Goal: Task Accomplishment & Management: Manage account settings

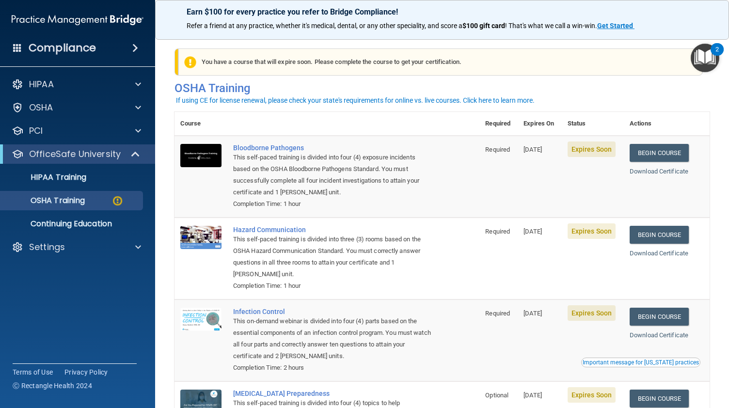
scroll to position [4, 0]
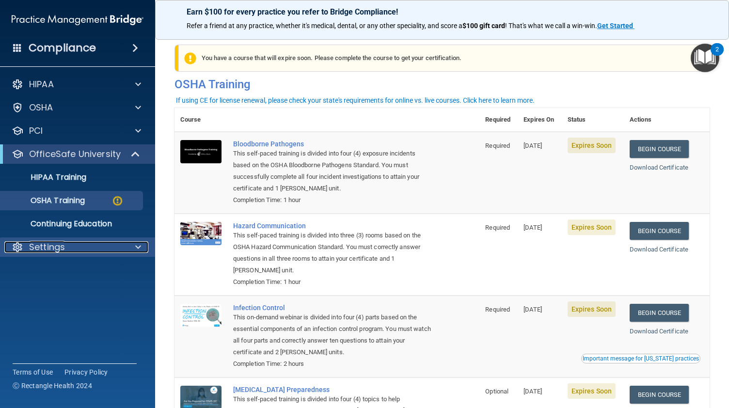
click at [106, 251] on div "Settings" at bounding box center [64, 247] width 120 height 12
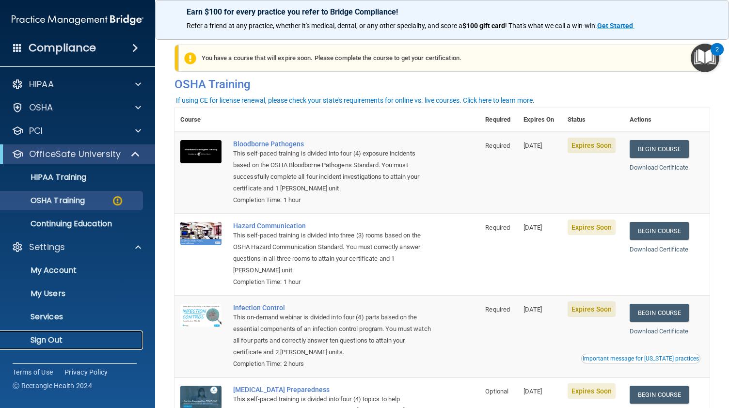
click at [62, 340] on p "Sign Out" at bounding box center [72, 341] width 132 height 10
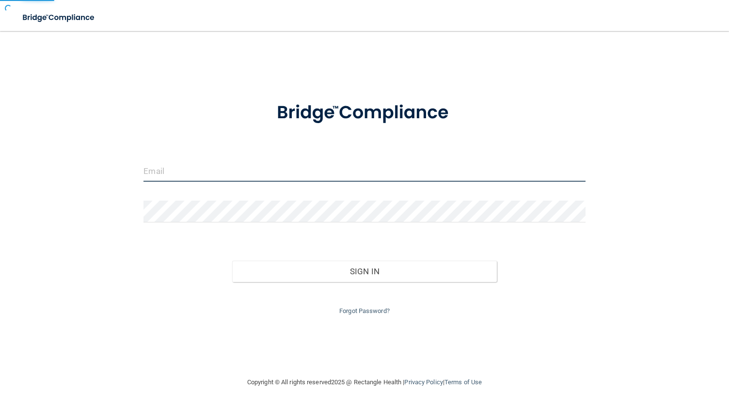
type input "siraj@oakbrooksmiles.com"
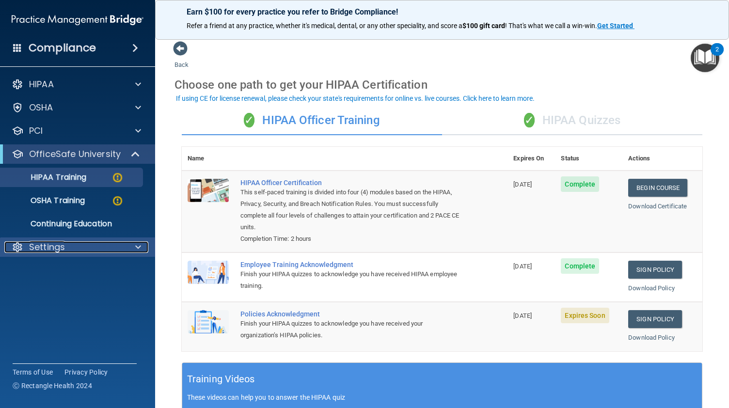
click at [97, 247] on div "Settings" at bounding box center [64, 247] width 120 height 12
